Goal: Task Accomplishment & Management: Complete application form

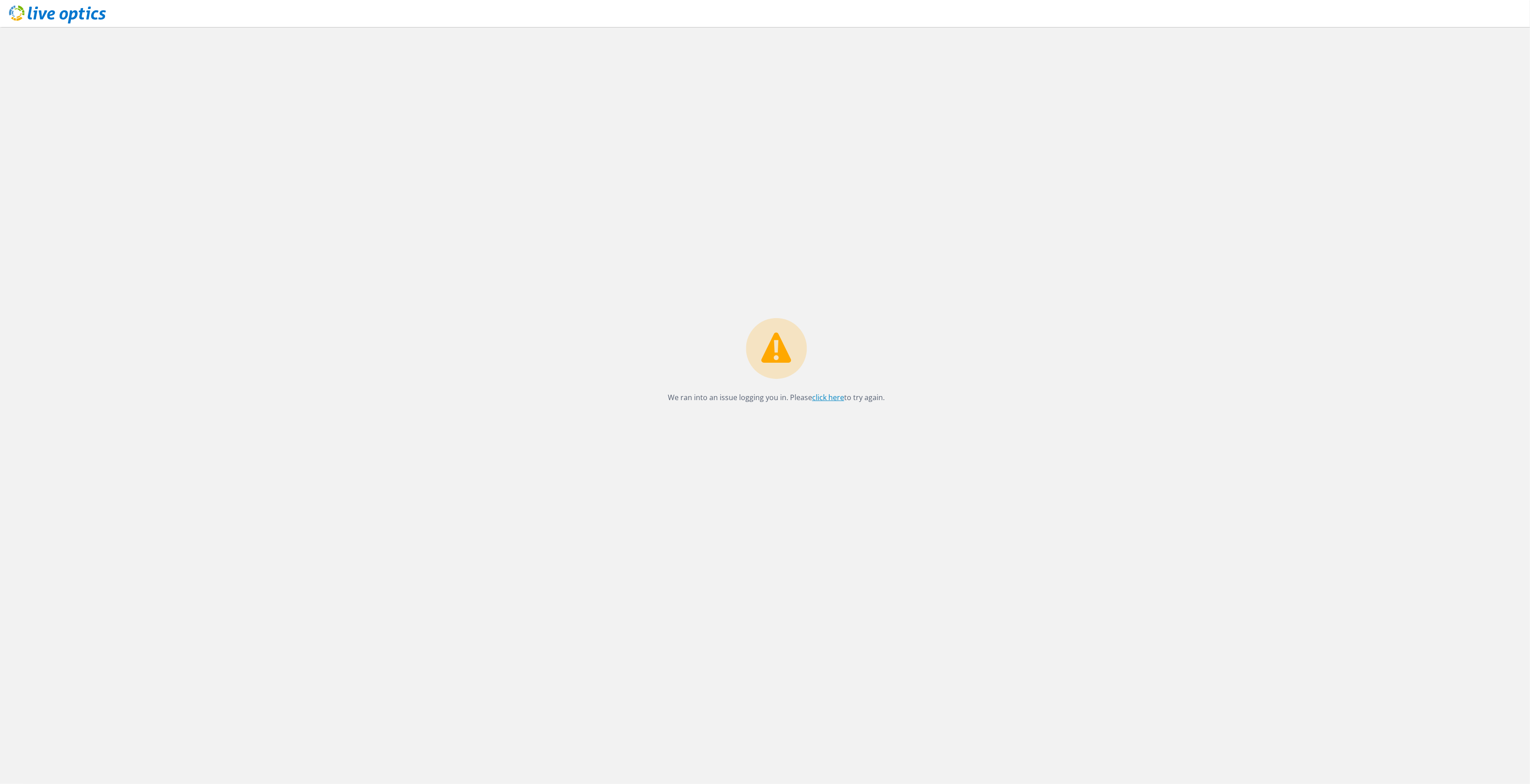
click at [832, 399] on link "click here" at bounding box center [828, 397] width 32 height 10
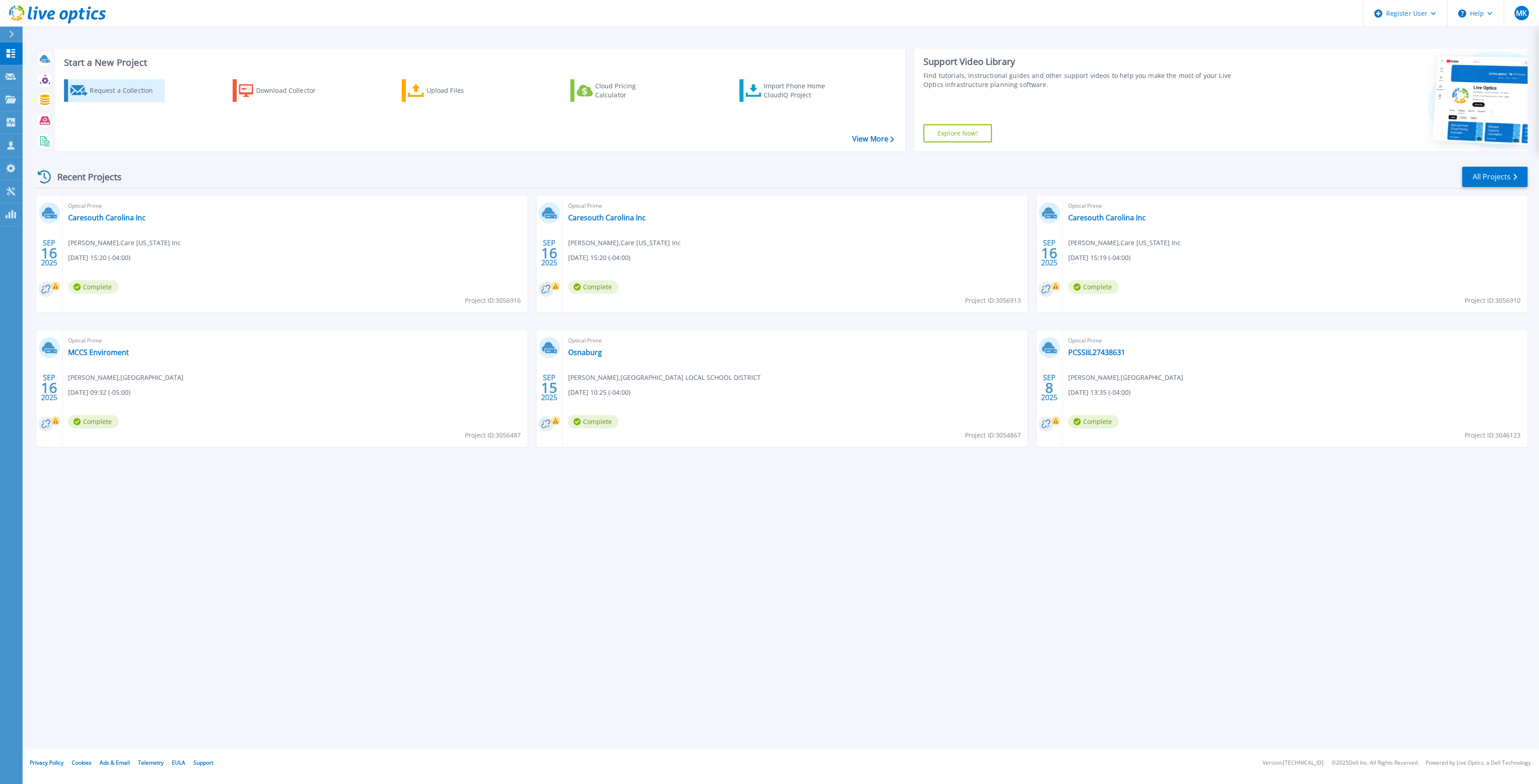
click at [93, 91] on div "Request a Collection" at bounding box center [125, 91] width 72 height 18
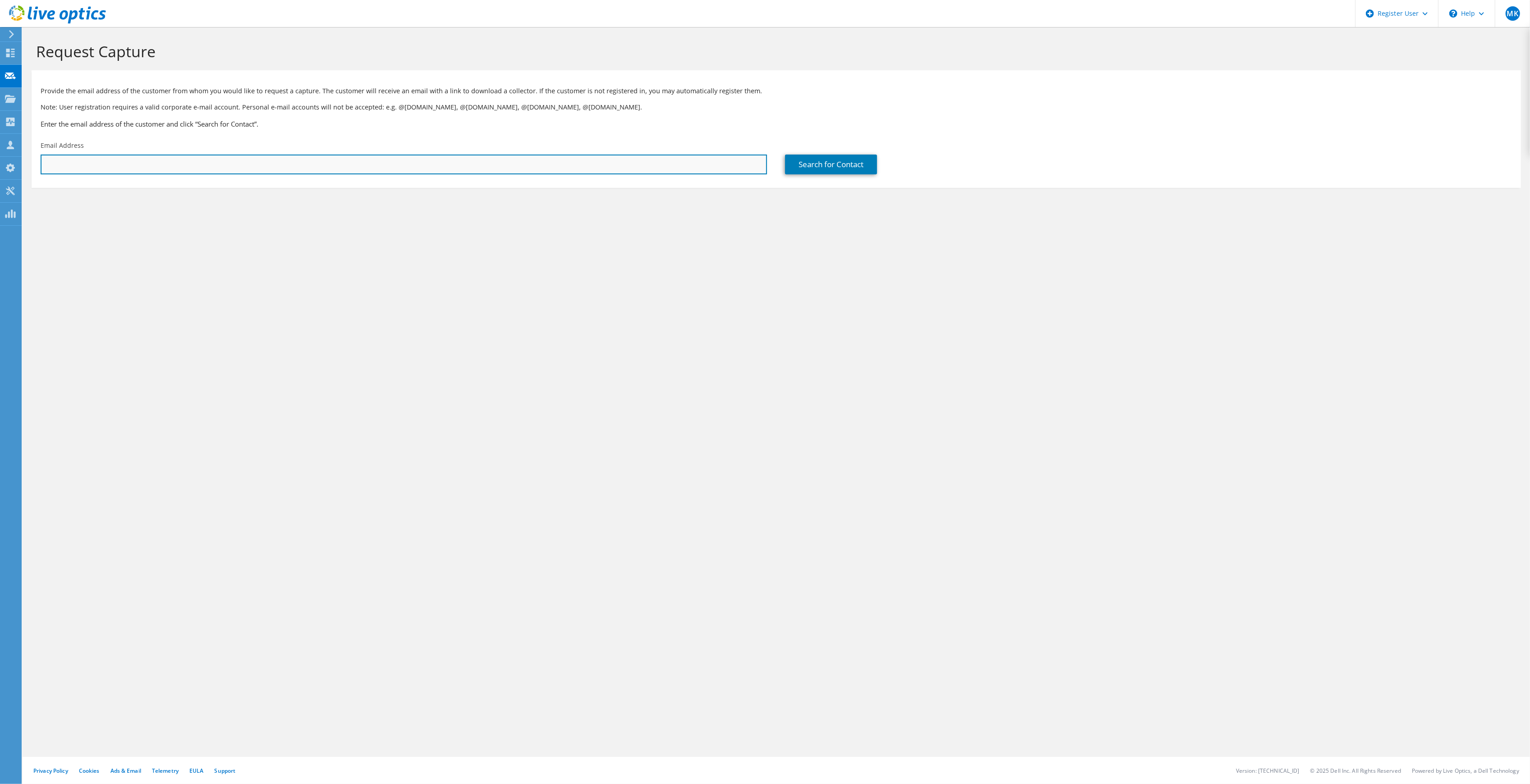
click at [100, 157] on input "text" at bounding box center [404, 164] width 726 height 20
paste input "kmallard@fthc.org"
type input "kmallard@fthc.org"
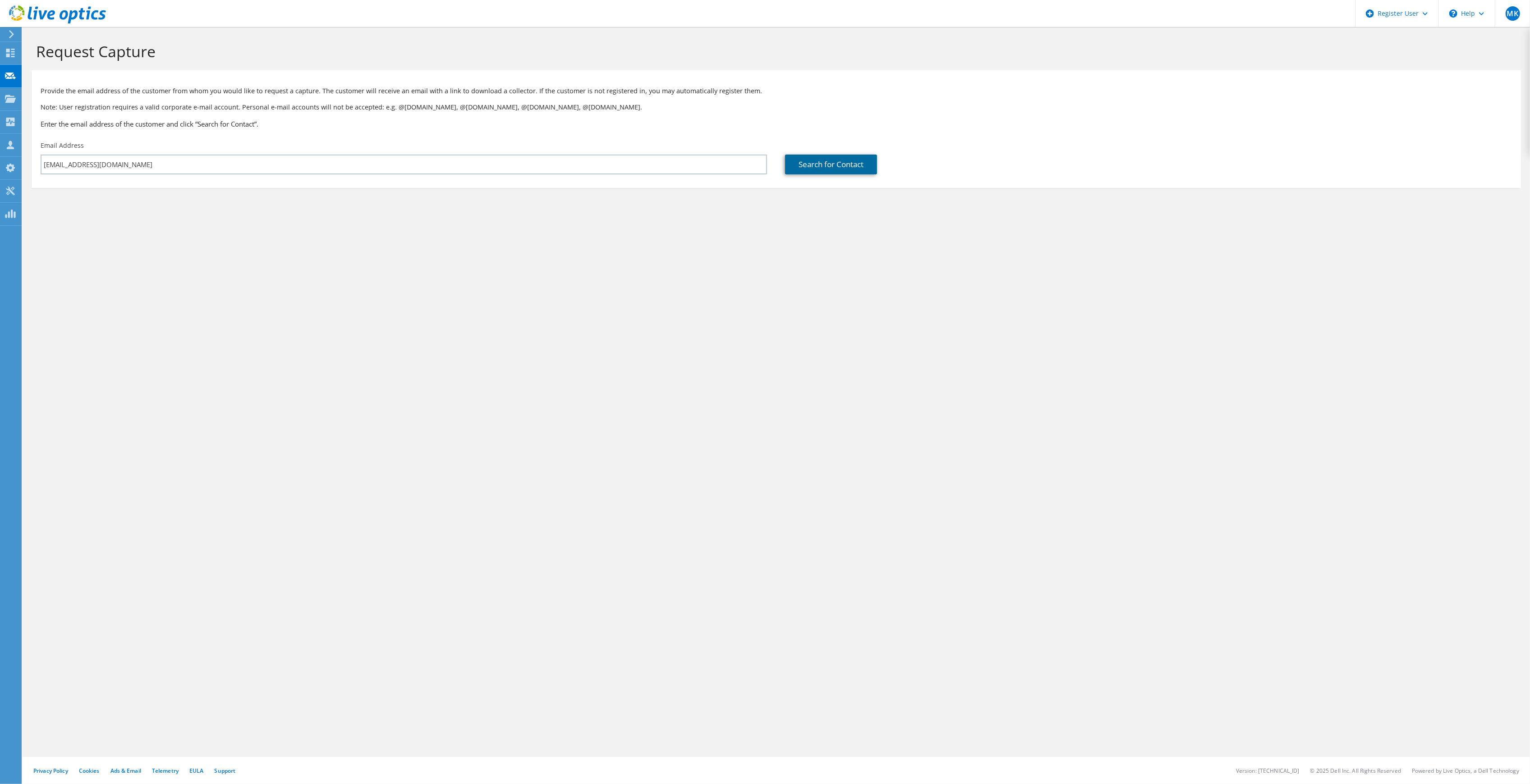
click at [799, 168] on link "Search for Contact" at bounding box center [831, 164] width 92 height 20
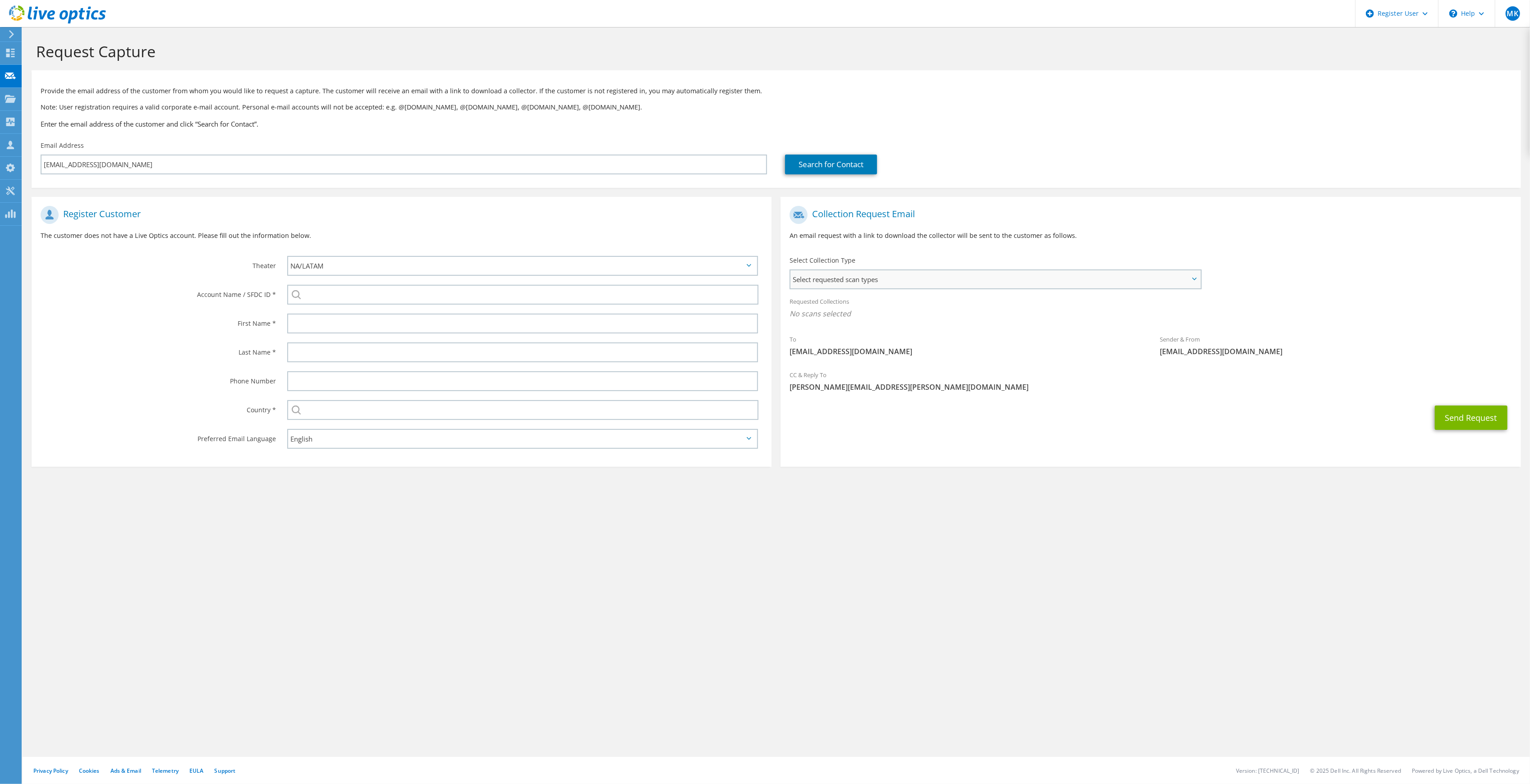
click at [837, 276] on span "Select requested scan types" at bounding box center [995, 279] width 409 height 18
click at [839, 305] on label "Optical Prime" at bounding box center [836, 307] width 54 height 11
click at [0, 0] on input "Optical Prime" at bounding box center [0, 0] width 0 height 0
click at [896, 275] on span "Select requested scan types" at bounding box center [995, 279] width 409 height 18
click at [343, 292] on input "search" at bounding box center [523, 294] width 471 height 20
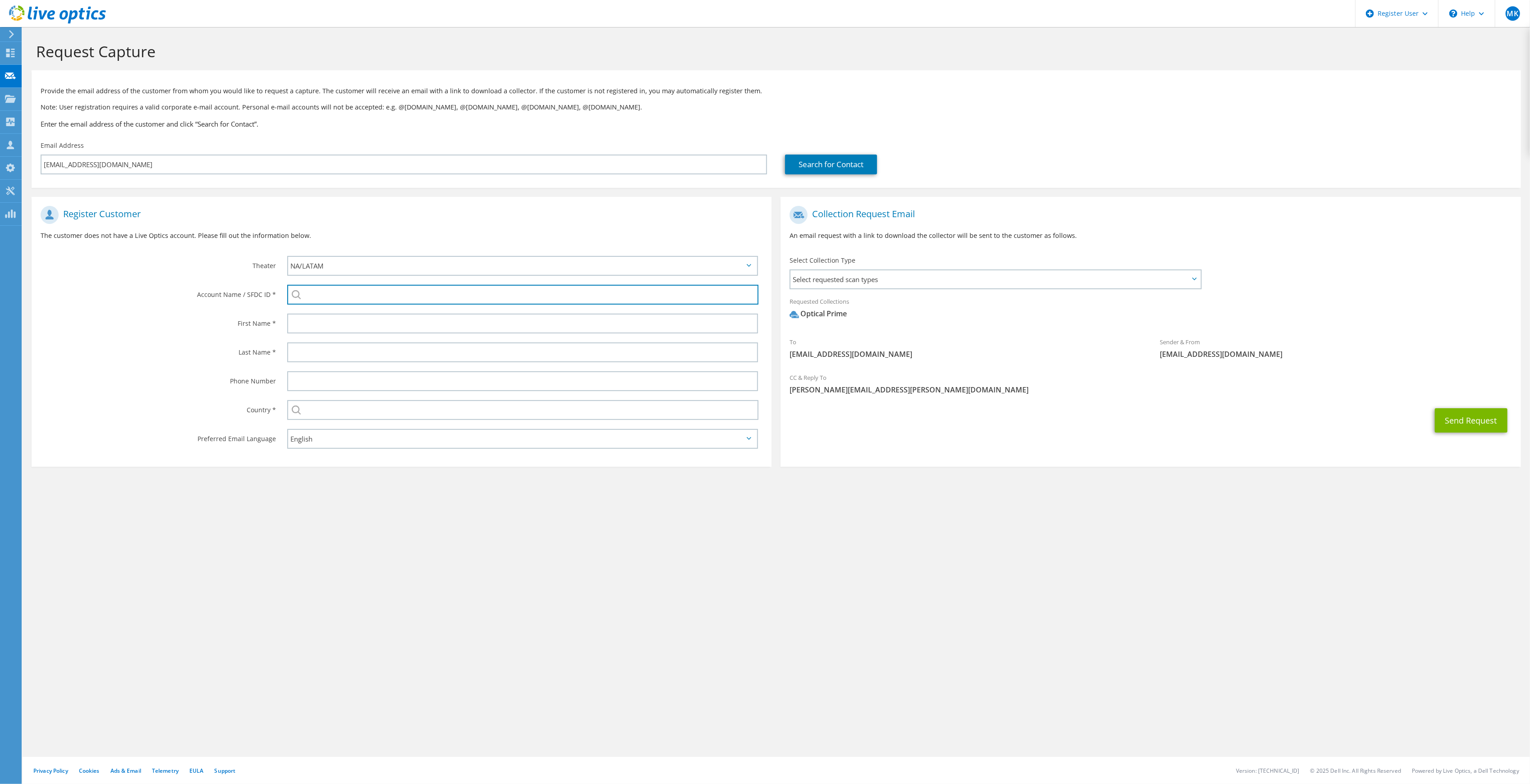
paste input "595697092"
click at [333, 306] on li "From the Heart Christian School : 595697092" at bounding box center [377, 307] width 179 height 11
type input "From the Heart Christian School : 595697092"
click at [343, 328] on input "text" at bounding box center [523, 323] width 471 height 20
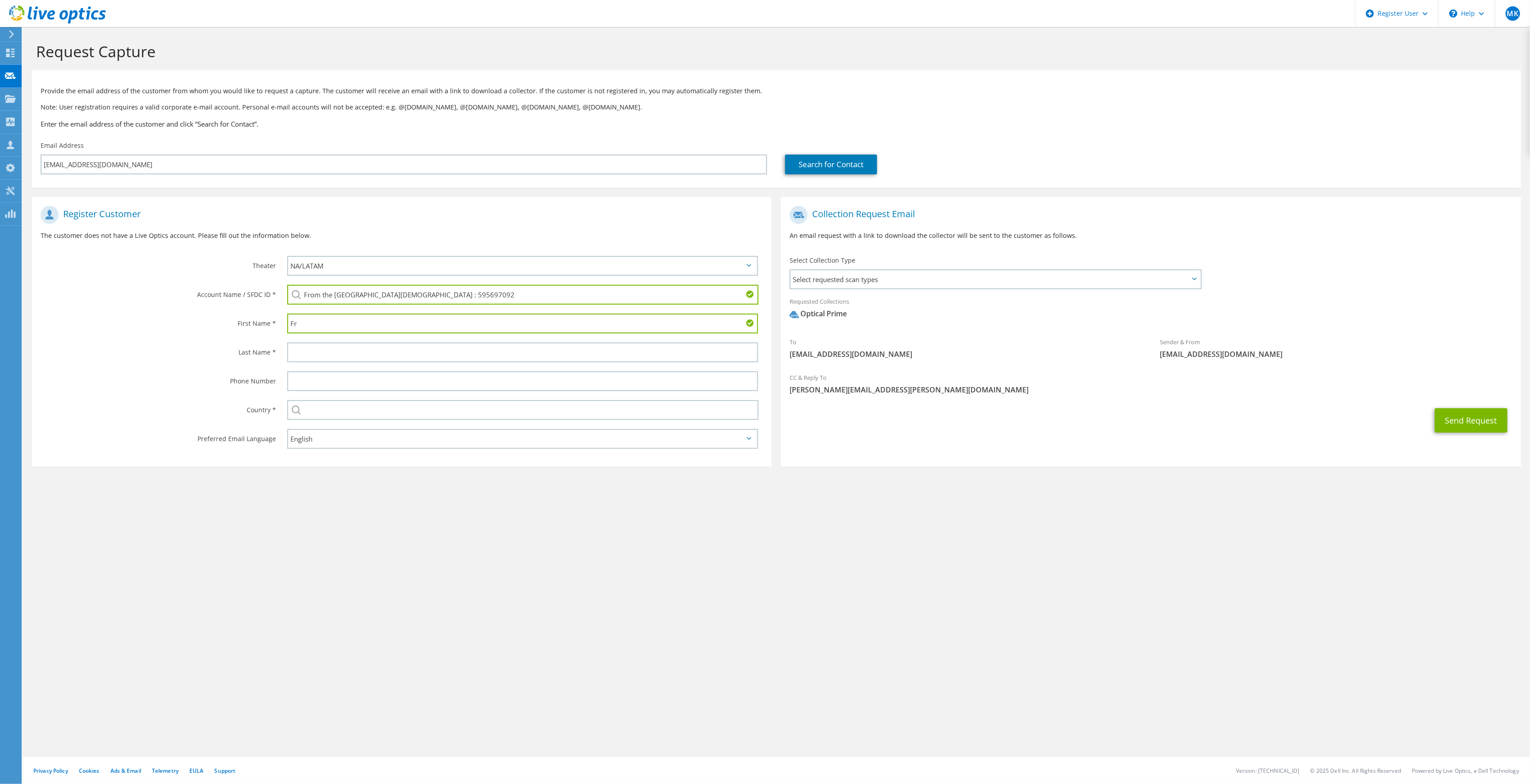
type input "F"
type input "Keith"
type input "Mallard"
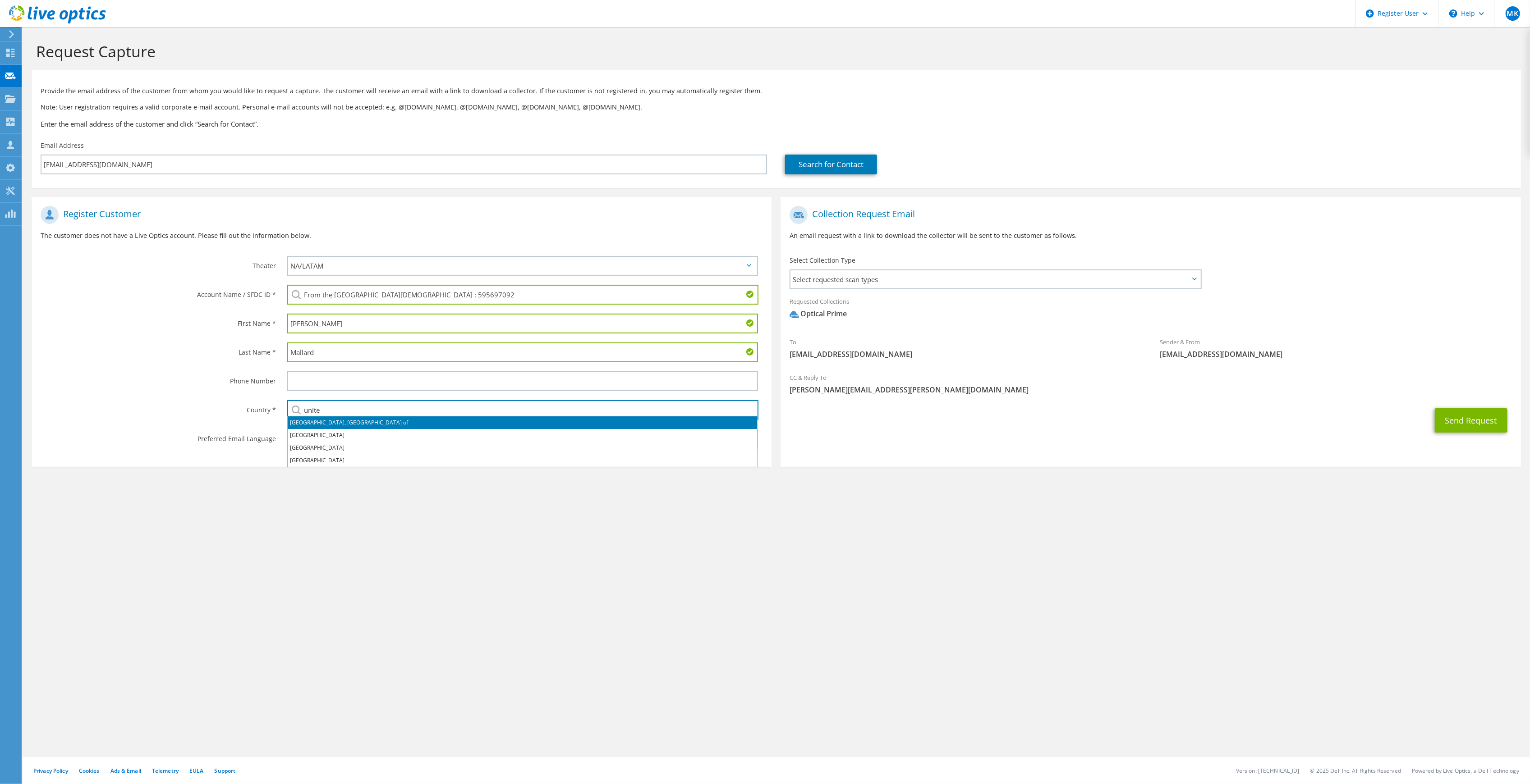
type input "[GEOGRAPHIC_DATA]"
type input "6307466365"
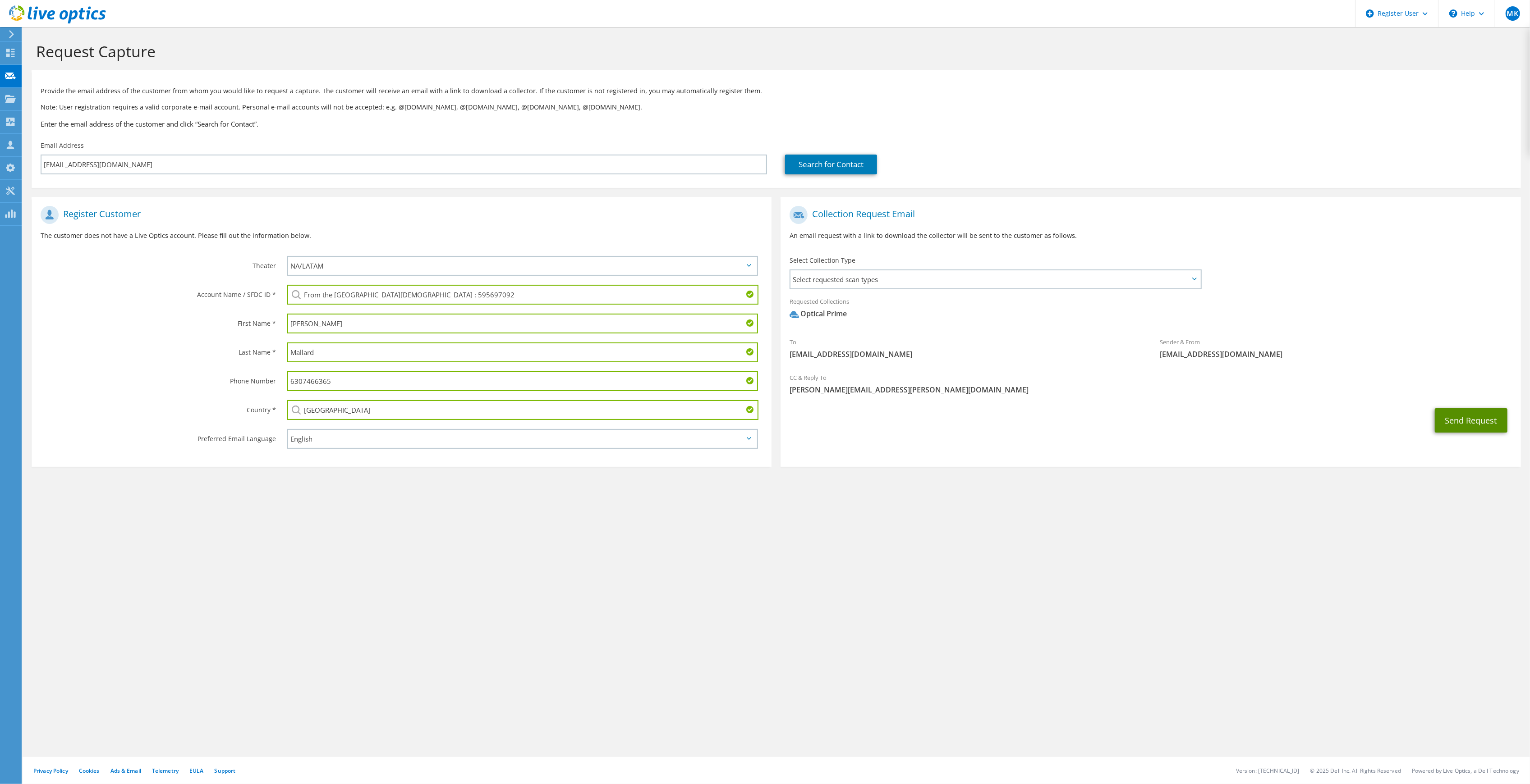
click at [1465, 422] on button "Send Request" at bounding box center [1471, 420] width 73 height 24
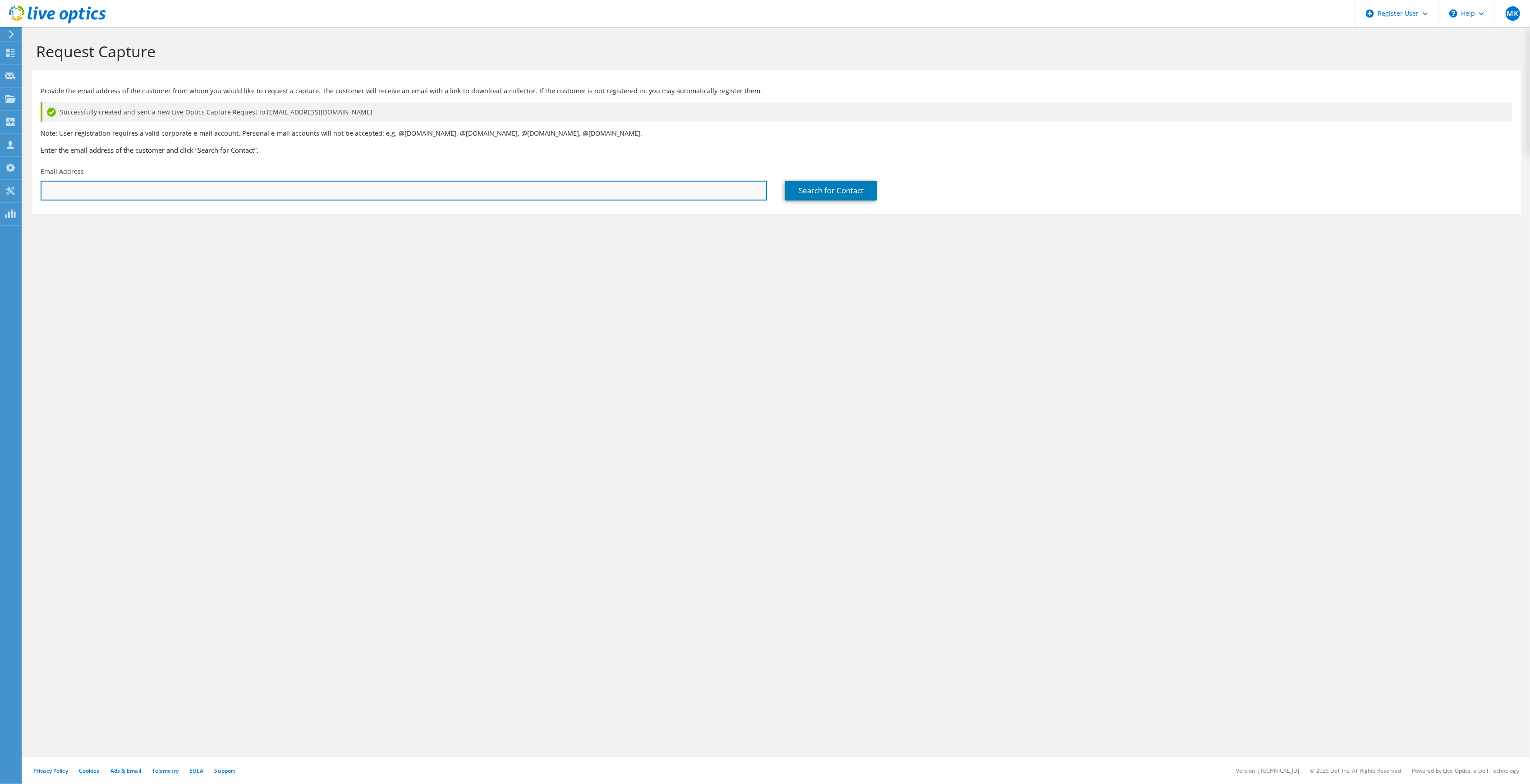
click at [176, 183] on input "text" at bounding box center [404, 190] width 726 height 20
paste input "Keith Mallard <kmallard@fthcm.org>"
drag, startPoint x: 91, startPoint y: 188, endPoint x: 24, endPoint y: 183, distance: 67.2
click at [24, 183] on section "Request Capture Provide the email address of the customer from whom you would l…" at bounding box center [776, 143] width 1507 height 232
click at [127, 196] on input "kmallard@fthcm.org>" at bounding box center [404, 190] width 726 height 20
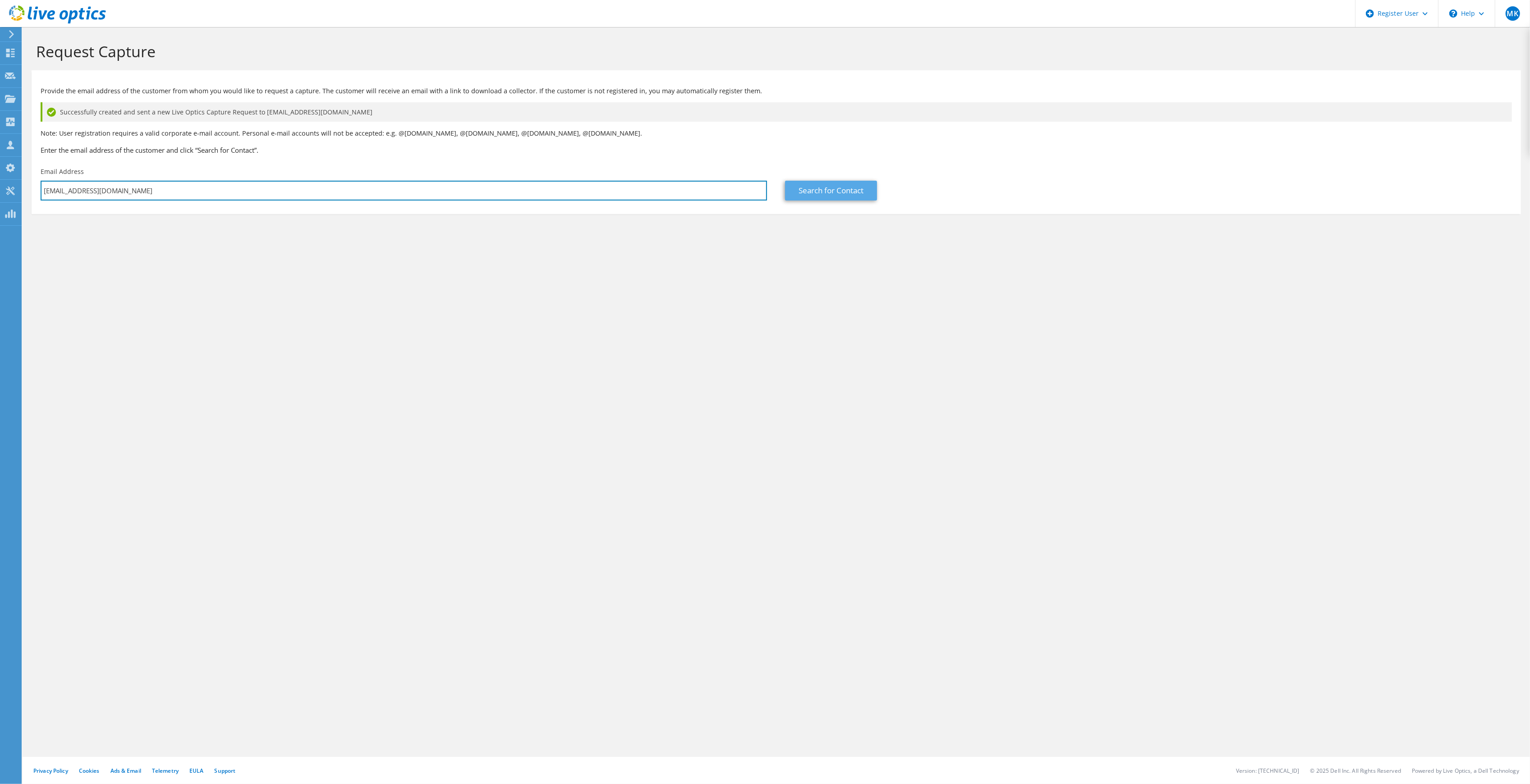
type input "kmallard@fthcm.org"
click at [821, 189] on link "Search for Contact" at bounding box center [831, 190] width 92 height 20
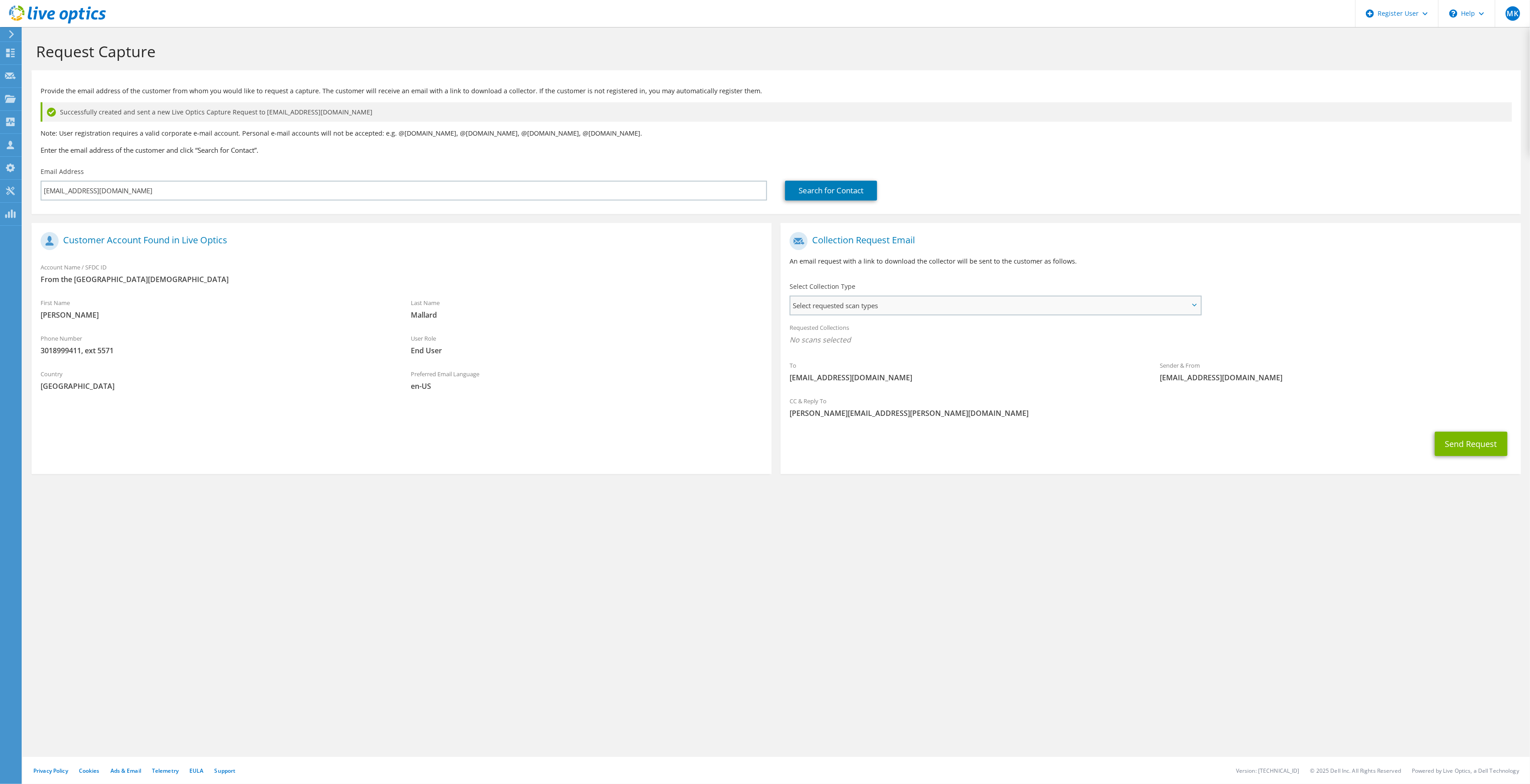
drag, startPoint x: 812, startPoint y: 304, endPoint x: 820, endPoint y: 316, distance: 14.4
click at [812, 304] on span "Select requested scan types" at bounding box center [995, 306] width 409 height 18
click at [825, 334] on label "Optical Prime" at bounding box center [836, 333] width 54 height 11
click at [0, 0] on input "Optical Prime" at bounding box center [0, 0] width 0 height 0
click at [858, 304] on span "Select requested scan types" at bounding box center [995, 306] width 409 height 18
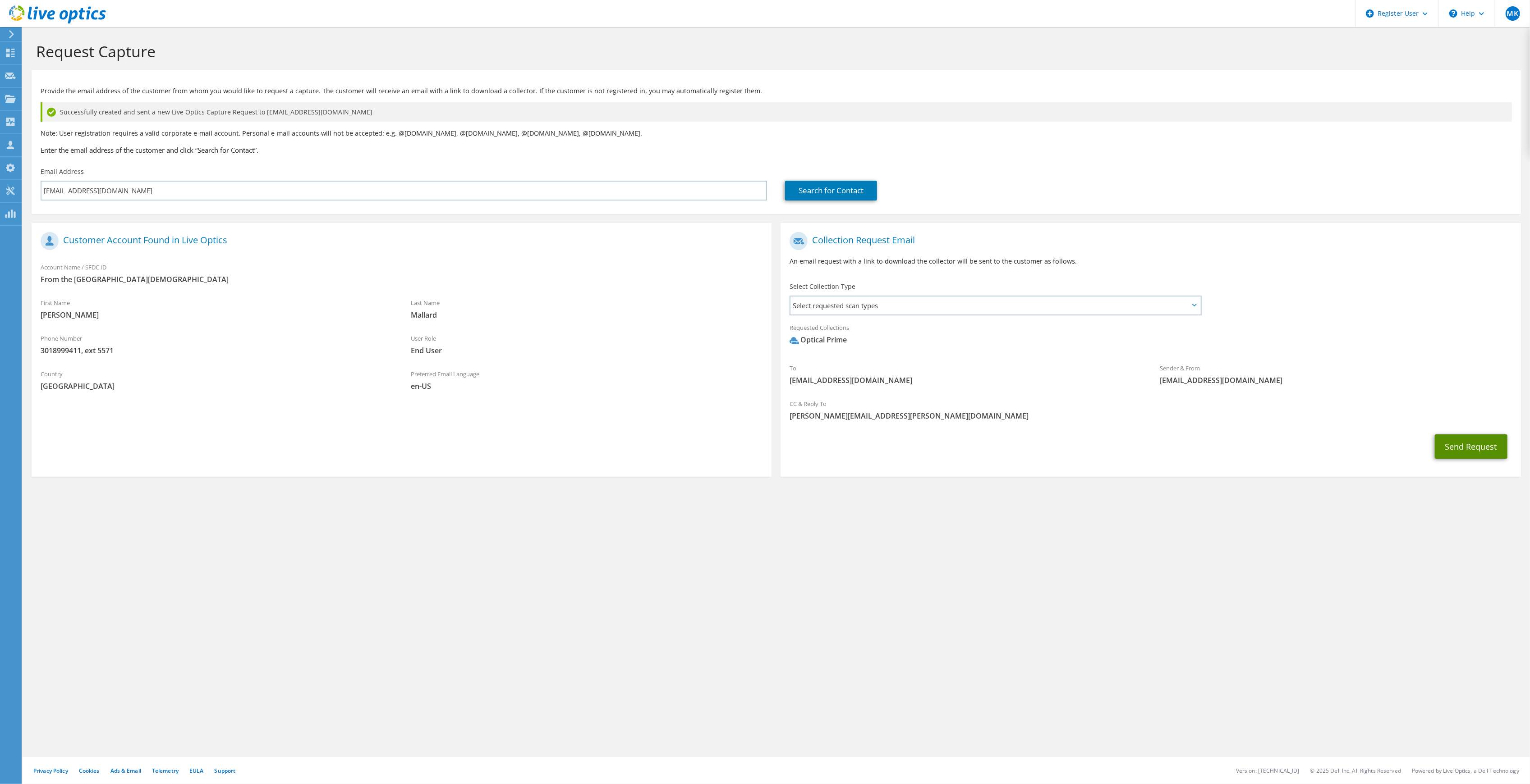
click at [1464, 445] on button "Send Request" at bounding box center [1471, 447] width 73 height 24
